Goal: Task Accomplishment & Management: Use online tool/utility

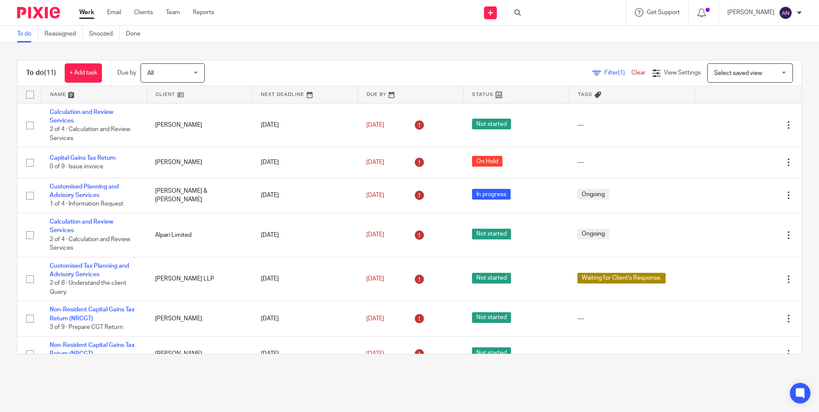
scroll to position [171, 0]
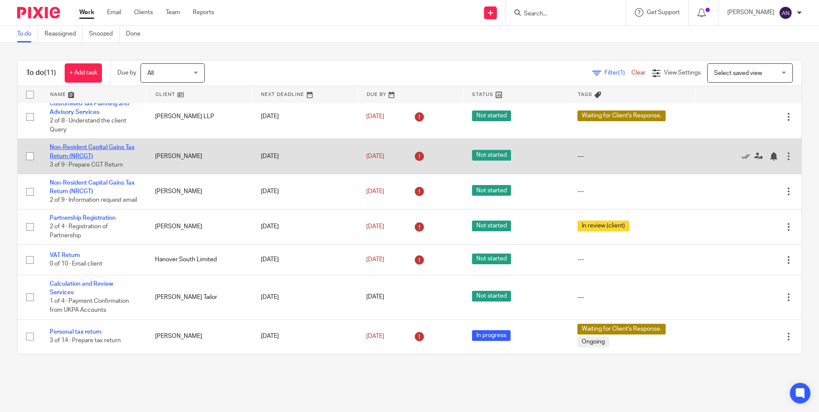
click at [87, 144] on link "Non-Resident Capital Gains Tax Return (NRCGT)" at bounding box center [92, 151] width 85 height 15
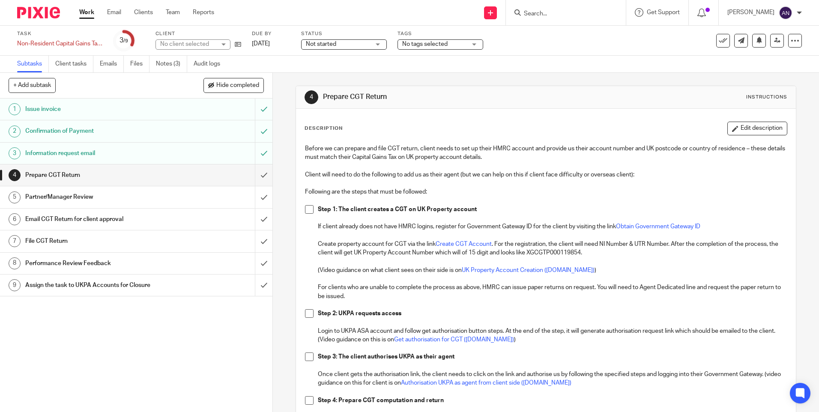
click at [101, 222] on h1 "Email CGT Return for client approval" at bounding box center [98, 219] width 147 height 13
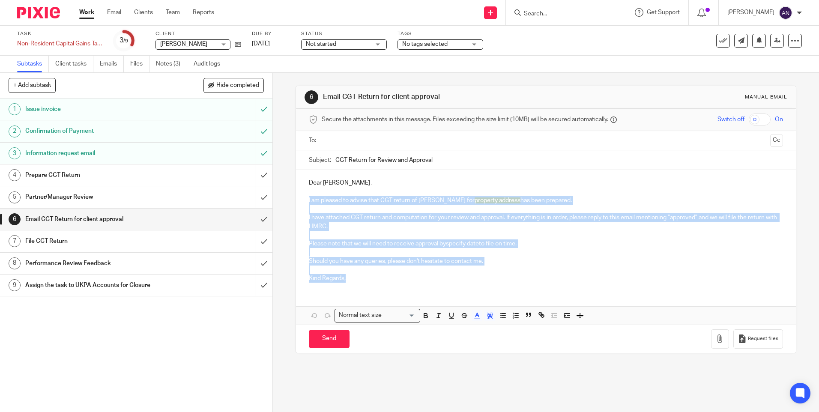
drag, startPoint x: 307, startPoint y: 202, endPoint x: 481, endPoint y: 280, distance: 190.8
click at [481, 280] on div "Dear [PERSON_NAME] , I am pleased to advise that CGT return of [PERSON_NAME] fo…" at bounding box center [546, 229] width 500 height 119
copy div "I am pleased to advise that CGT return of [PERSON_NAME] for property address ha…"
click at [546, 259] on p "Should you have any queries, please don't hesitate to contact me." at bounding box center [546, 261] width 474 height 9
